Goal: Task Accomplishment & Management: Use online tool/utility

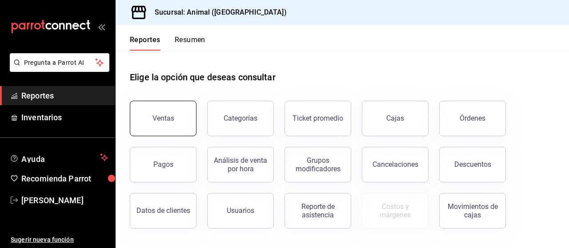
click at [152, 111] on button "Ventas" at bounding box center [163, 119] width 67 height 36
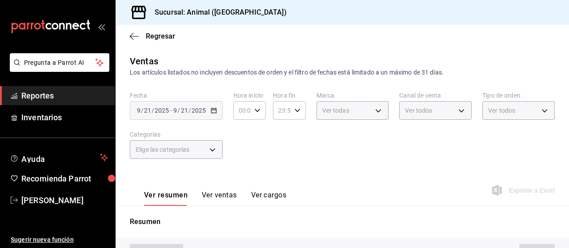
type input "PARROT,UBER_EATS,RAPPI,DIDI_FOOD,ONLINE"
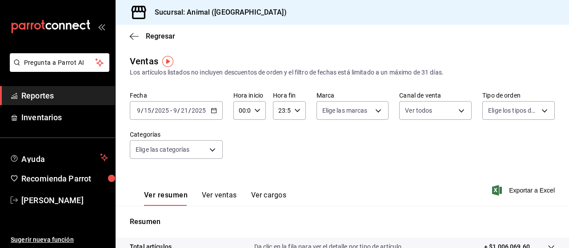
click at [214, 112] on icon "button" at bounding box center [214, 111] width 6 height 6
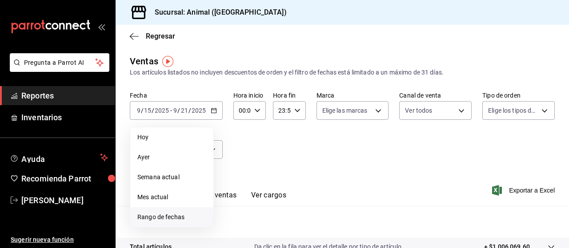
click at [159, 220] on span "Rango de fechas" at bounding box center [171, 217] width 69 height 9
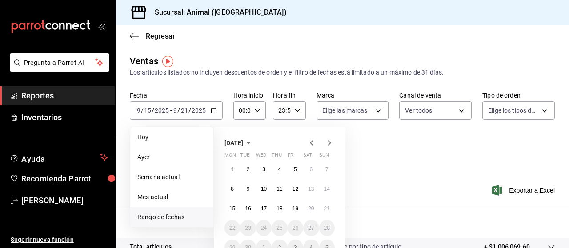
click at [153, 216] on span "Rango de fechas" at bounding box center [171, 217] width 69 height 9
click at [154, 217] on span "Rango de fechas" at bounding box center [171, 217] width 69 height 9
click at [312, 209] on abbr "20" at bounding box center [311, 209] width 6 height 6
click at [333, 213] on div "1 2 3 4 5 6 7 8 9 10 11 12 13 14 15 16 17 18 19 20 21 22 23 24 25 26 27 28 29 3…" at bounding box center [279, 209] width 110 height 94
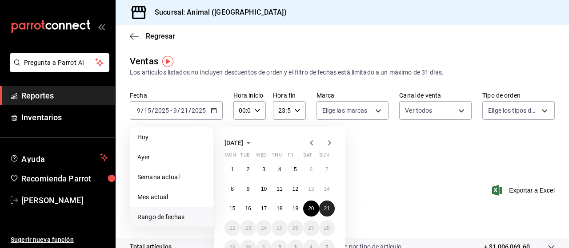
click at [328, 212] on abbr "21" at bounding box center [327, 209] width 6 height 6
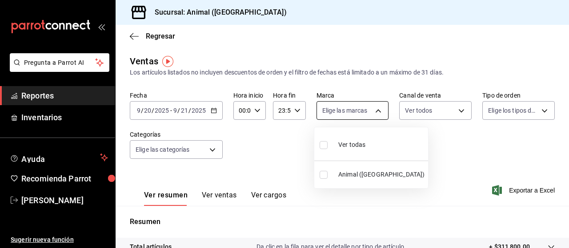
click at [374, 112] on body "Pregunta a Parrot AI Reportes Inventarios Ayuda Recomienda Parrot [PERSON_NAME]…" at bounding box center [284, 124] width 569 height 248
click at [326, 148] on input "checkbox" at bounding box center [324, 145] width 8 height 8
checkbox input "true"
type input "96838179-8fbb-4073-aae3-1789726318c8"
checkbox input "true"
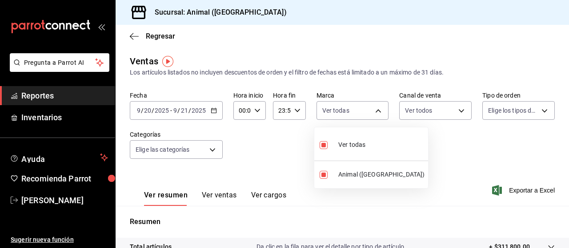
click at [538, 112] on div at bounding box center [284, 124] width 569 height 248
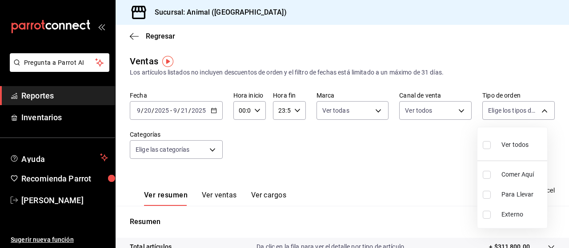
click at [538, 112] on body "Pregunta a Parrot AI Reportes Inventarios Ayuda Recomienda Parrot [PERSON_NAME]…" at bounding box center [284, 124] width 569 height 248
click at [484, 147] on input "checkbox" at bounding box center [487, 145] width 8 height 8
checkbox input "true"
type input "89cc3392-1a89-49ed-91c4-e66ea58282e1,025cf6ae-25b7-4698-bb98-3d77af74a196,EXTER…"
checkbox input "true"
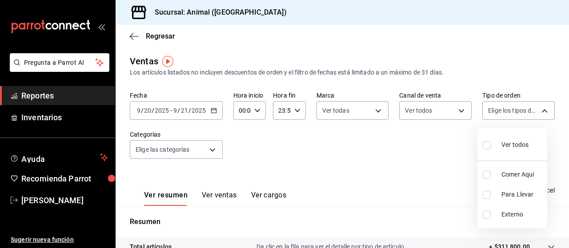
checkbox input "true"
click at [210, 148] on div at bounding box center [284, 124] width 569 height 248
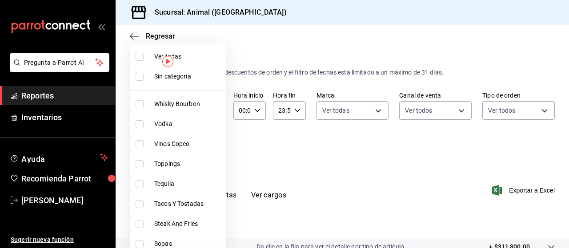
click at [212, 152] on body "Pregunta a Parrot AI Reportes Inventarios Ayuda Recomienda Parrot [PERSON_NAME]…" at bounding box center [284, 124] width 569 height 248
click at [136, 58] on input "checkbox" at bounding box center [140, 57] width 8 height 8
checkbox input "true"
type input "696422f3-042f-4992-a796-20cec1d2addd,ab2f2cdd-2d2d-455a-bd59-969ed93fbee5,5744a…"
checkbox input "true"
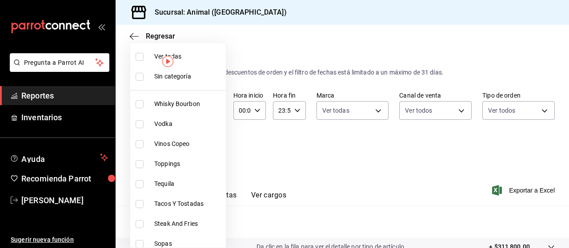
checkbox input "true"
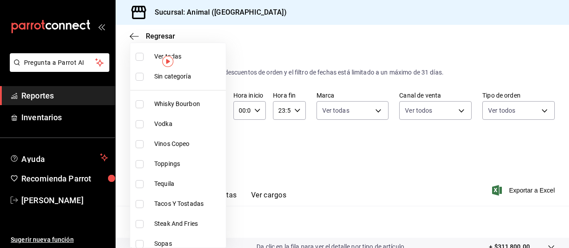
checkbox input "true"
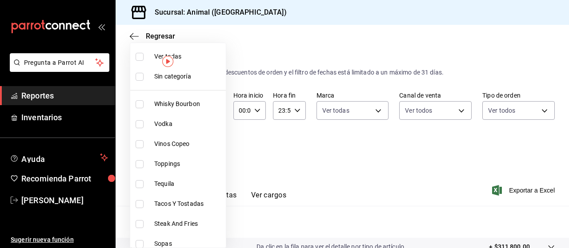
checkbox input "true"
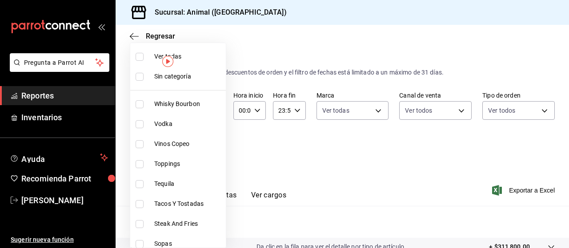
checkbox input "true"
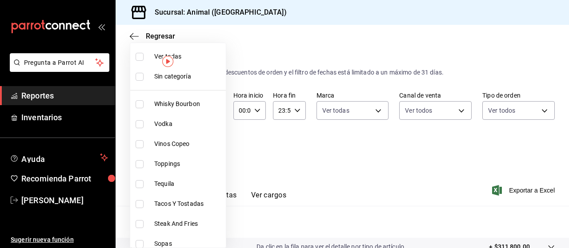
checkbox input "true"
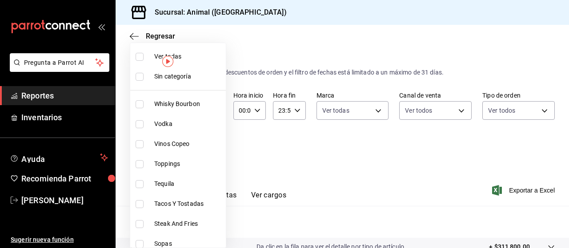
checkbox input "true"
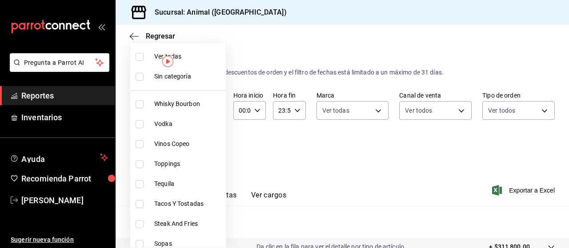
checkbox input "true"
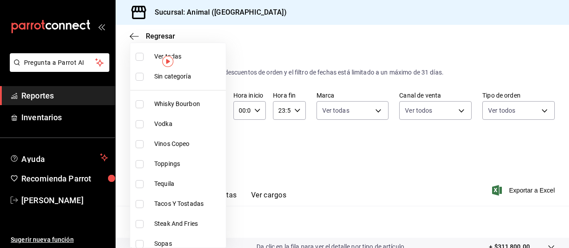
checkbox input "true"
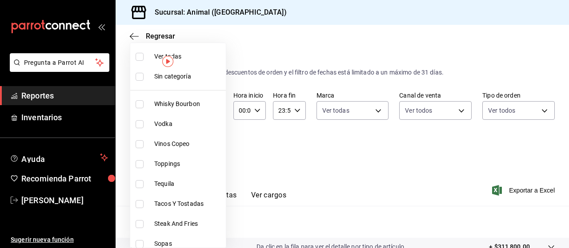
checkbox input "true"
click at [260, 129] on div at bounding box center [284, 124] width 569 height 248
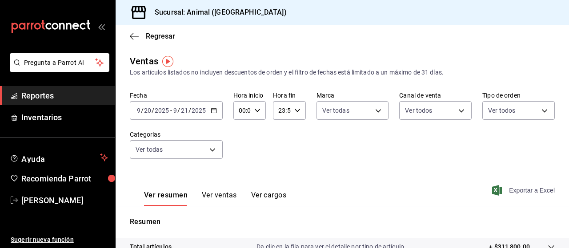
click at [517, 194] on span "Exportar a Excel" at bounding box center [524, 190] width 61 height 11
